Goal: Information Seeking & Learning: Learn about a topic

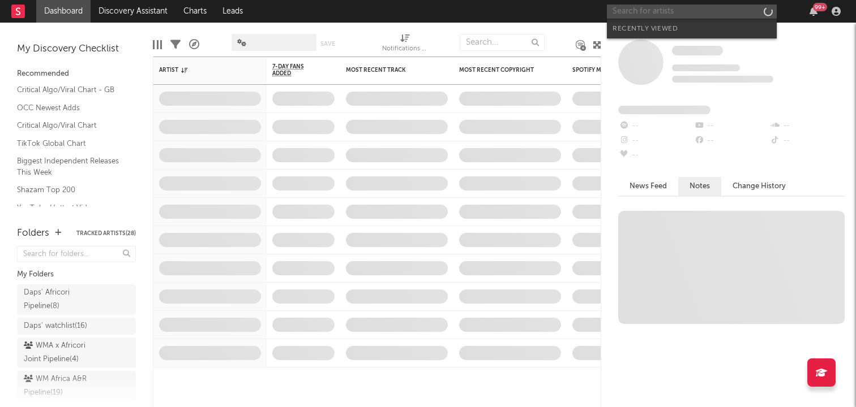
click at [703, 15] on input "text" at bounding box center [692, 12] width 170 height 14
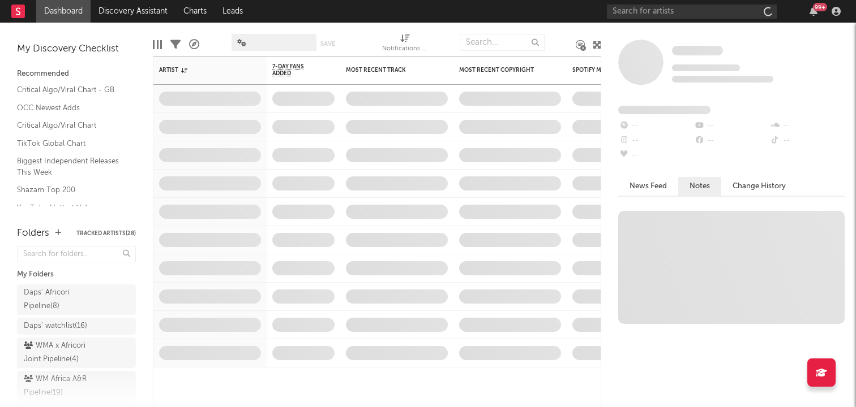
click at [554, 5] on nav "Dashboard Discovery Assistant Charts Leads 99 +" at bounding box center [428, 11] width 856 height 23
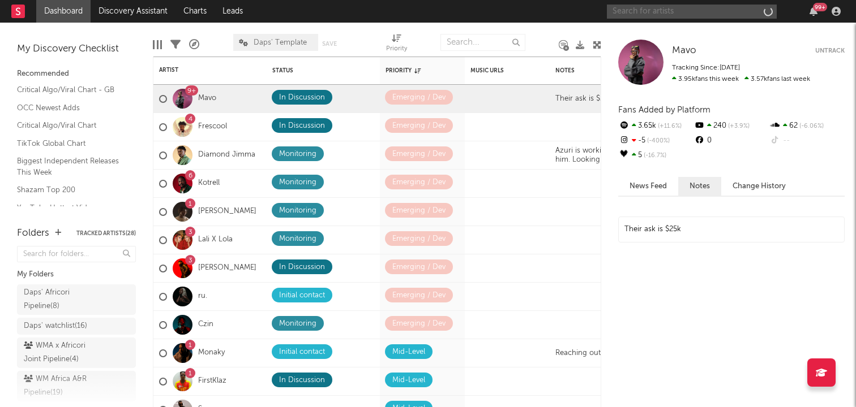
click at [648, 11] on input "text" at bounding box center [692, 12] width 170 height 14
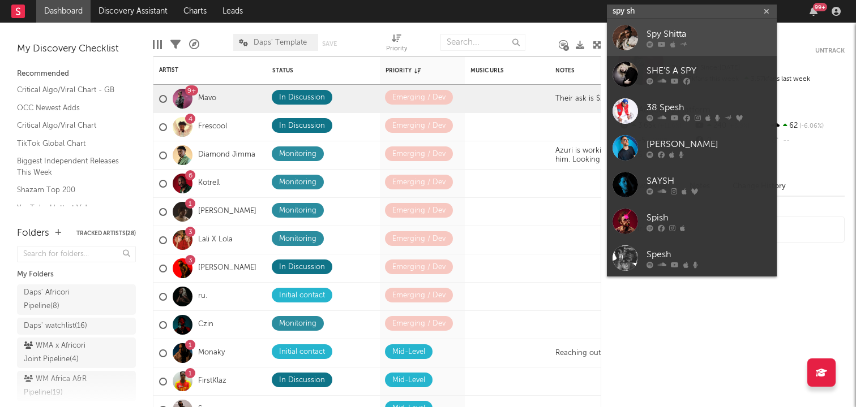
type input "spy sh"
click at [621, 38] on div at bounding box center [624, 37] width 25 height 25
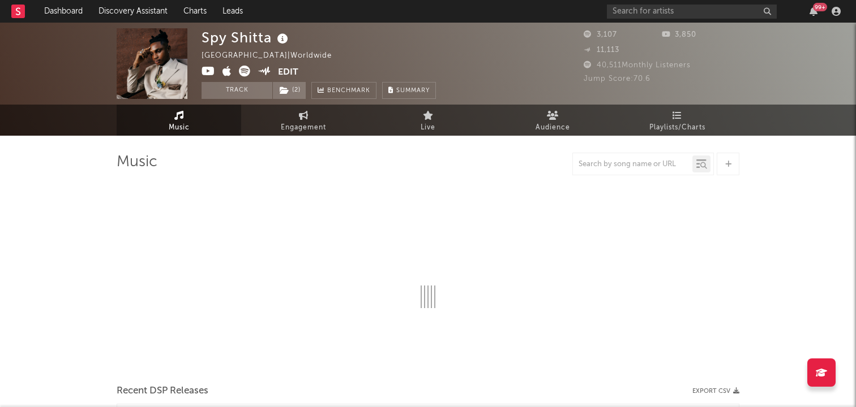
select select "6m"
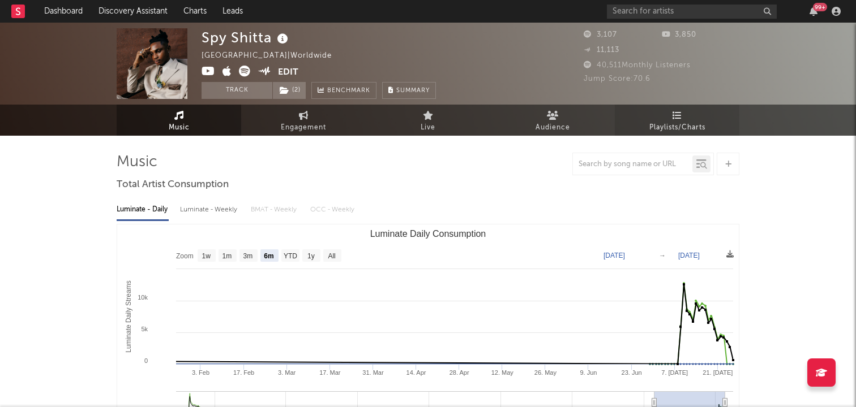
click at [686, 123] on span "Playlists/Charts" at bounding box center [677, 128] width 56 height 14
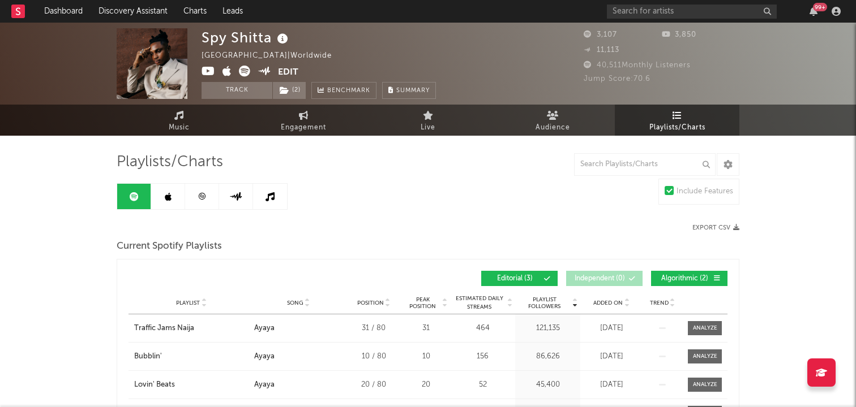
click at [171, 194] on link at bounding box center [168, 196] width 34 height 25
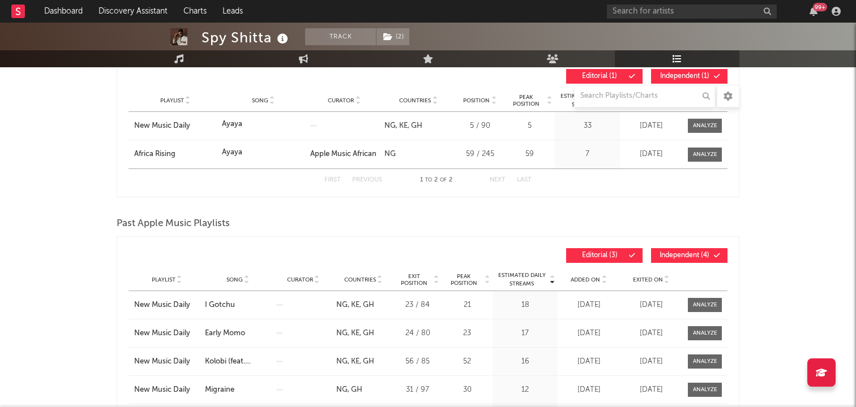
scroll to position [205, 0]
